Goal: Submit feedback/report problem

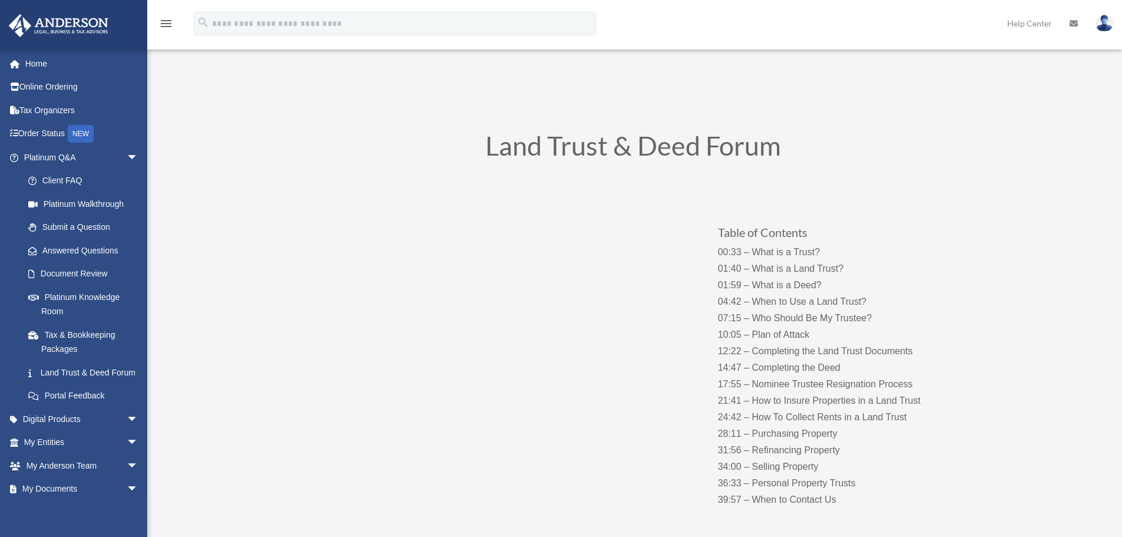
scroll to position [59, 0]
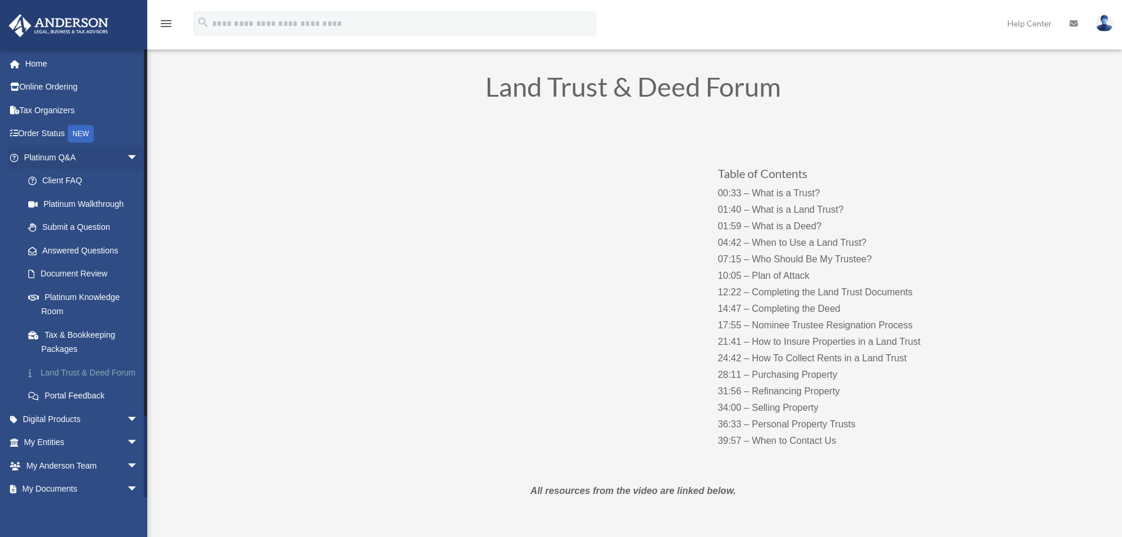
click at [98, 379] on link "Land Trust & Deed Forum" at bounding box center [86, 372] width 140 height 24
click at [91, 408] on link "Portal Feedback" at bounding box center [86, 396] width 140 height 24
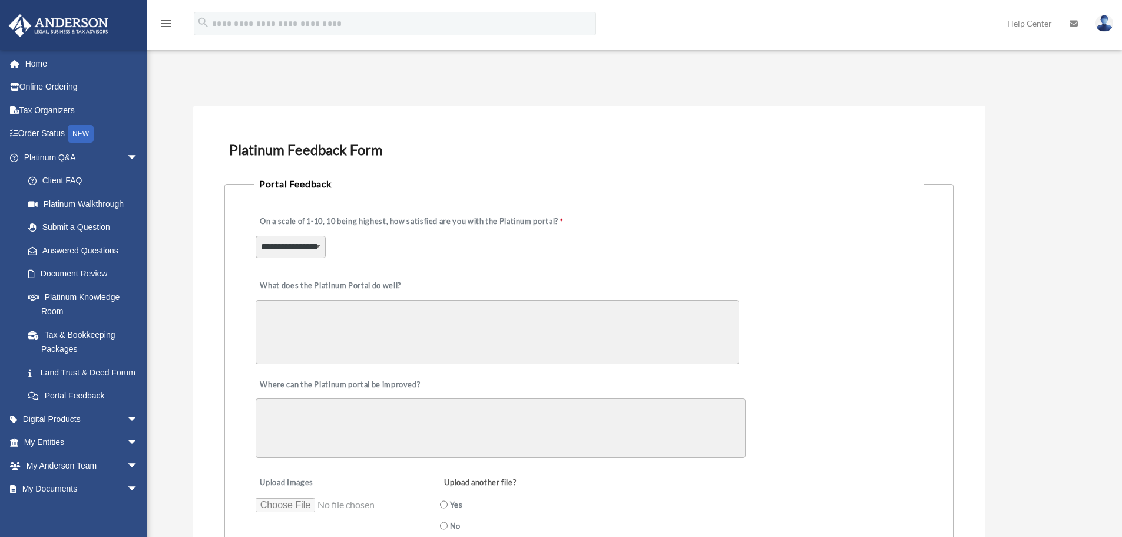
click at [304, 245] on select "**********" at bounding box center [291, 247] width 70 height 22
click at [104, 279] on link "Document Review" at bounding box center [86, 274] width 140 height 24
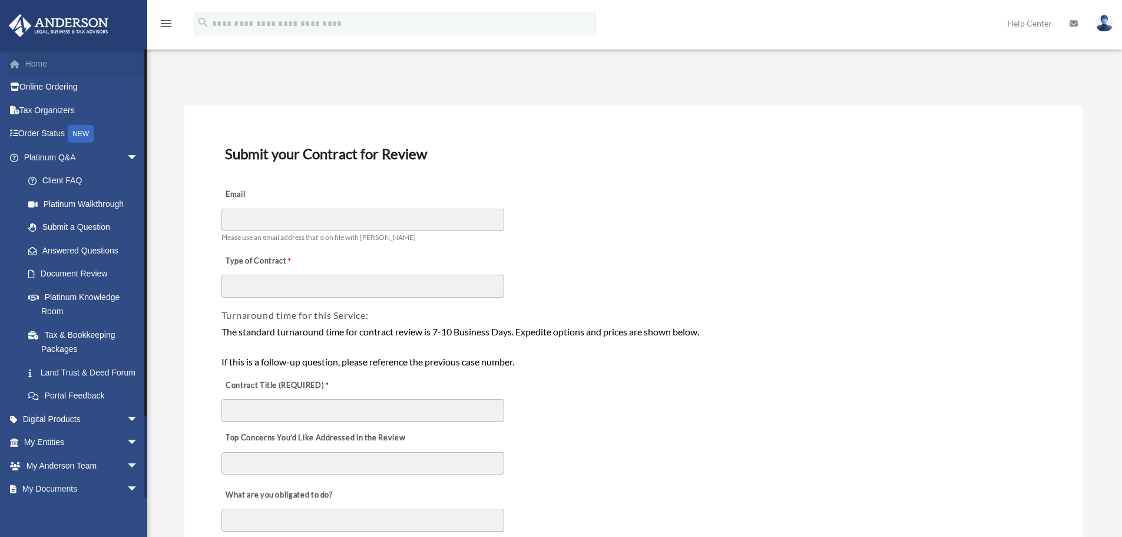
click at [80, 71] on link "Home" at bounding box center [82, 64] width 148 height 24
